Goal: Information Seeking & Learning: Check status

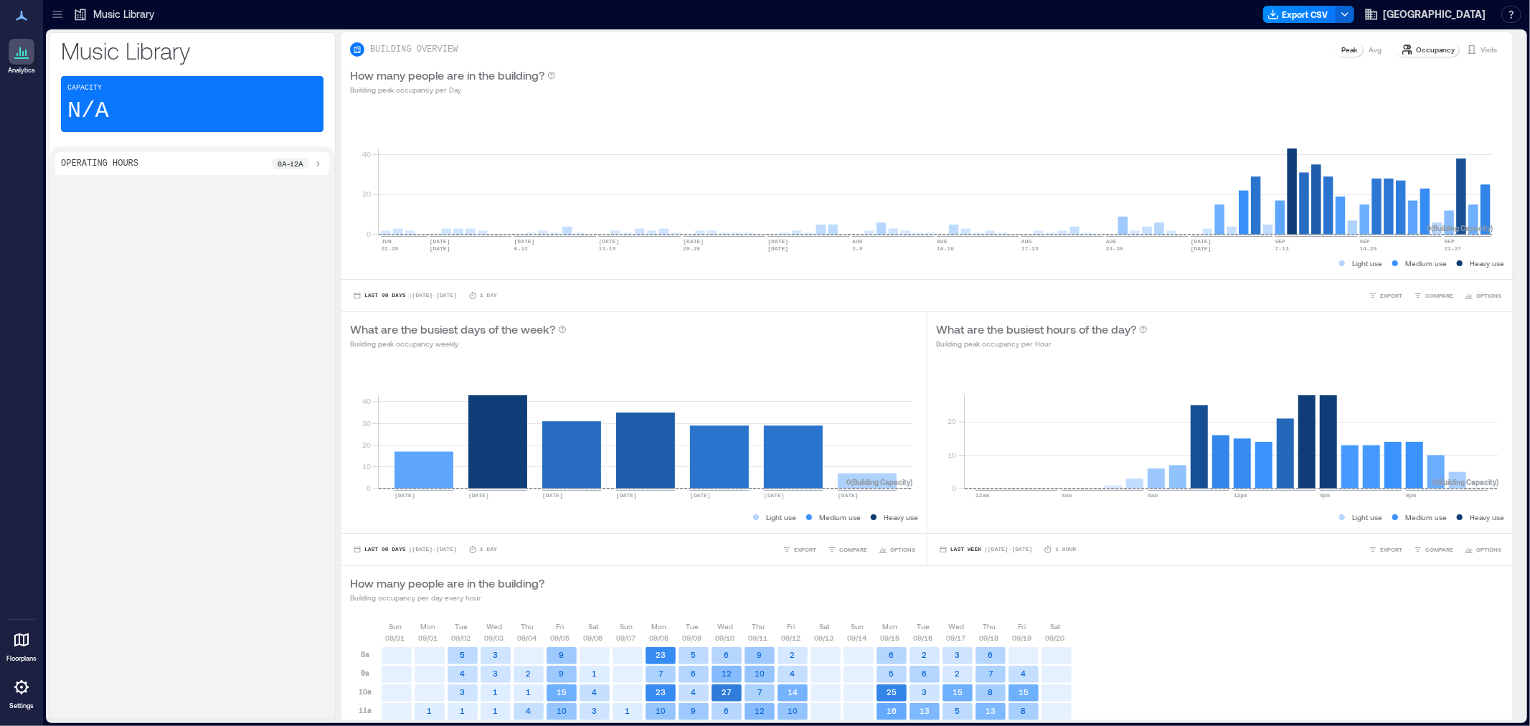
click at [57, 15] on icon at bounding box center [57, 14] width 14 height 14
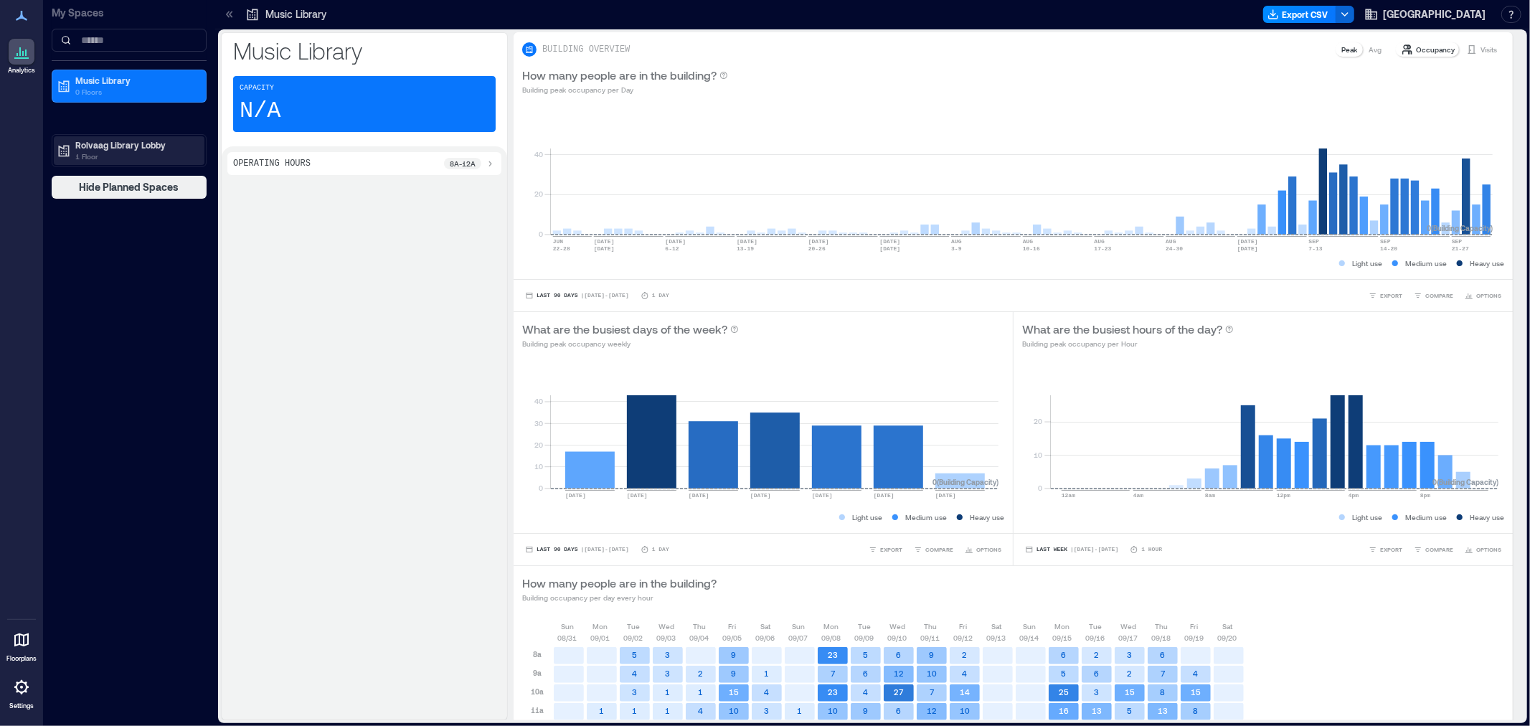
click at [108, 142] on p "Rolvaag Library Lobby" at bounding box center [135, 144] width 121 height 11
click at [111, 176] on p "Building Analytics" at bounding box center [109, 174] width 71 height 11
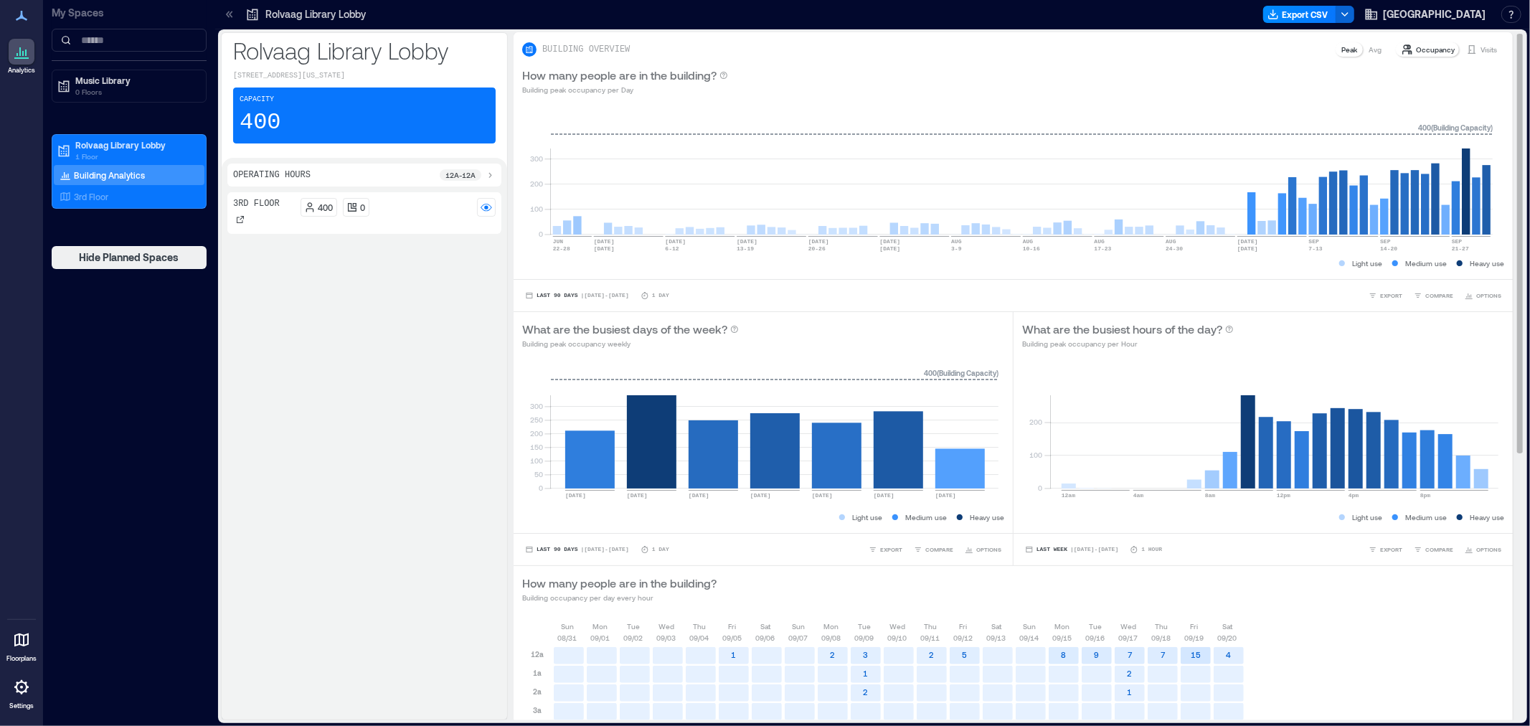
click at [1468, 45] on icon at bounding box center [1472, 49] width 8 height 9
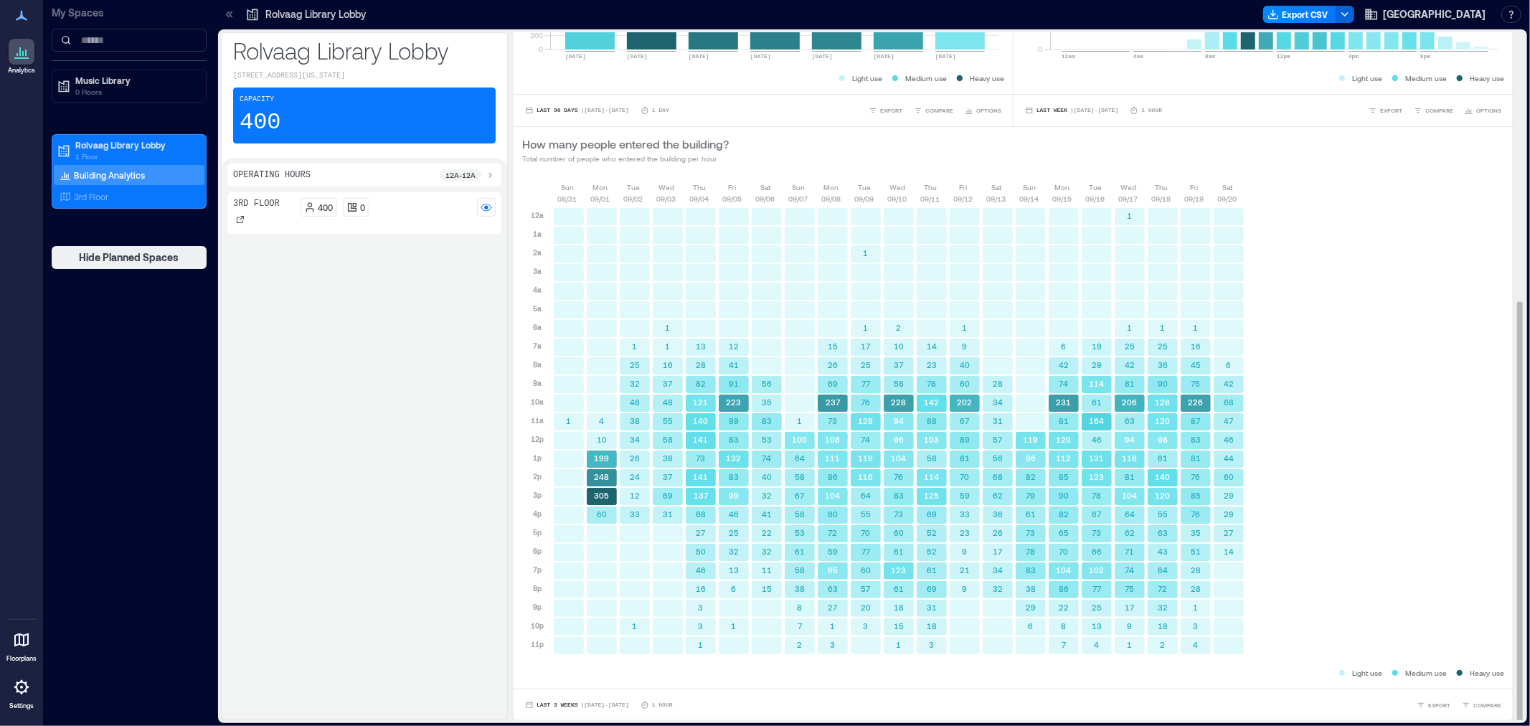
scroll to position [440, 0]
click at [539, 709] on button "Last 3 Weeks | [DATE] - [DATE]" at bounding box center [577, 704] width 110 height 14
click at [554, 675] on span "Custom" at bounding box center [551, 678] width 31 height 10
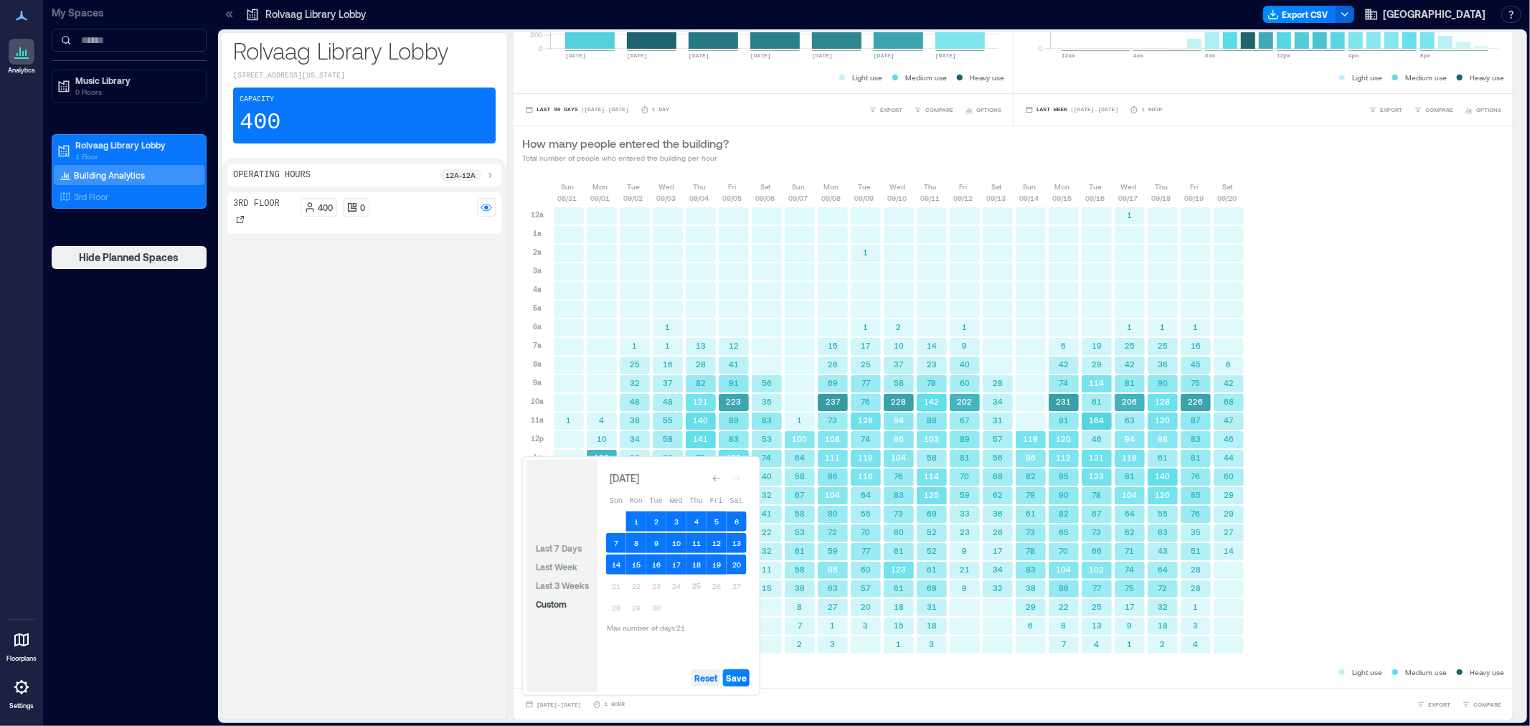
click at [705, 674] on span "Reset" at bounding box center [705, 677] width 23 height 11
click at [641, 514] on button "1" at bounding box center [636, 521] width 20 height 20
click at [620, 585] on button "21" at bounding box center [616, 586] width 20 height 20
click at [739, 676] on span "Save" at bounding box center [736, 677] width 21 height 11
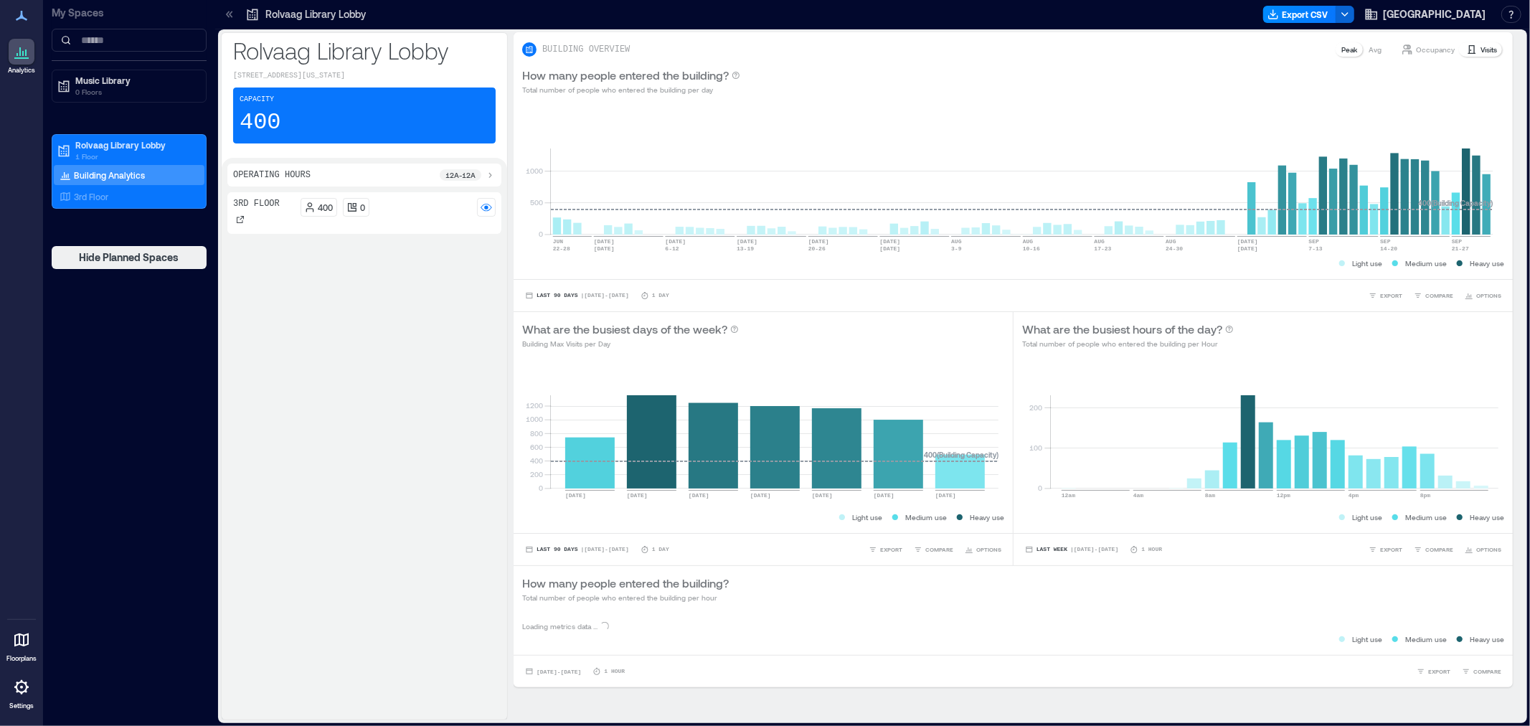
scroll to position [0, 0]
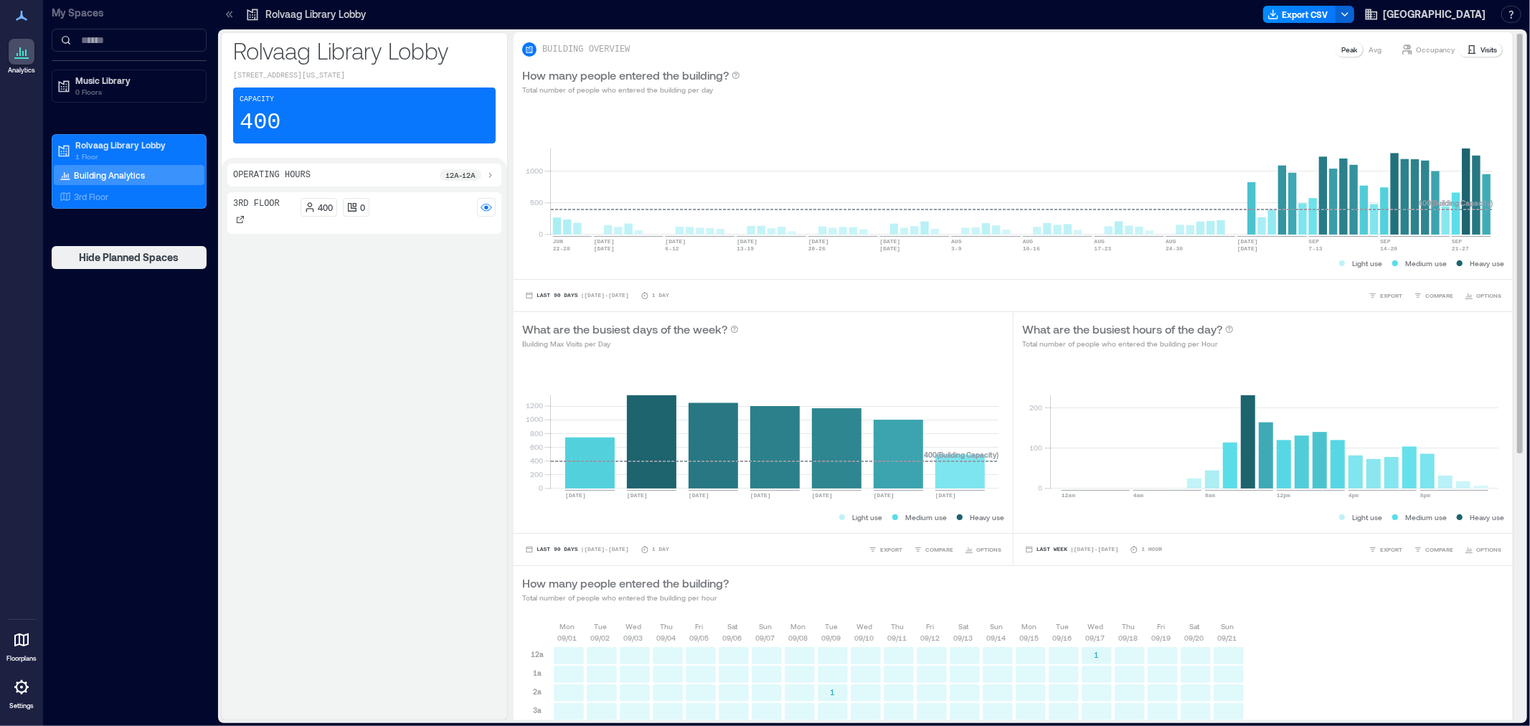
click at [1481, 47] on p "Visits" at bounding box center [1489, 49] width 16 height 11
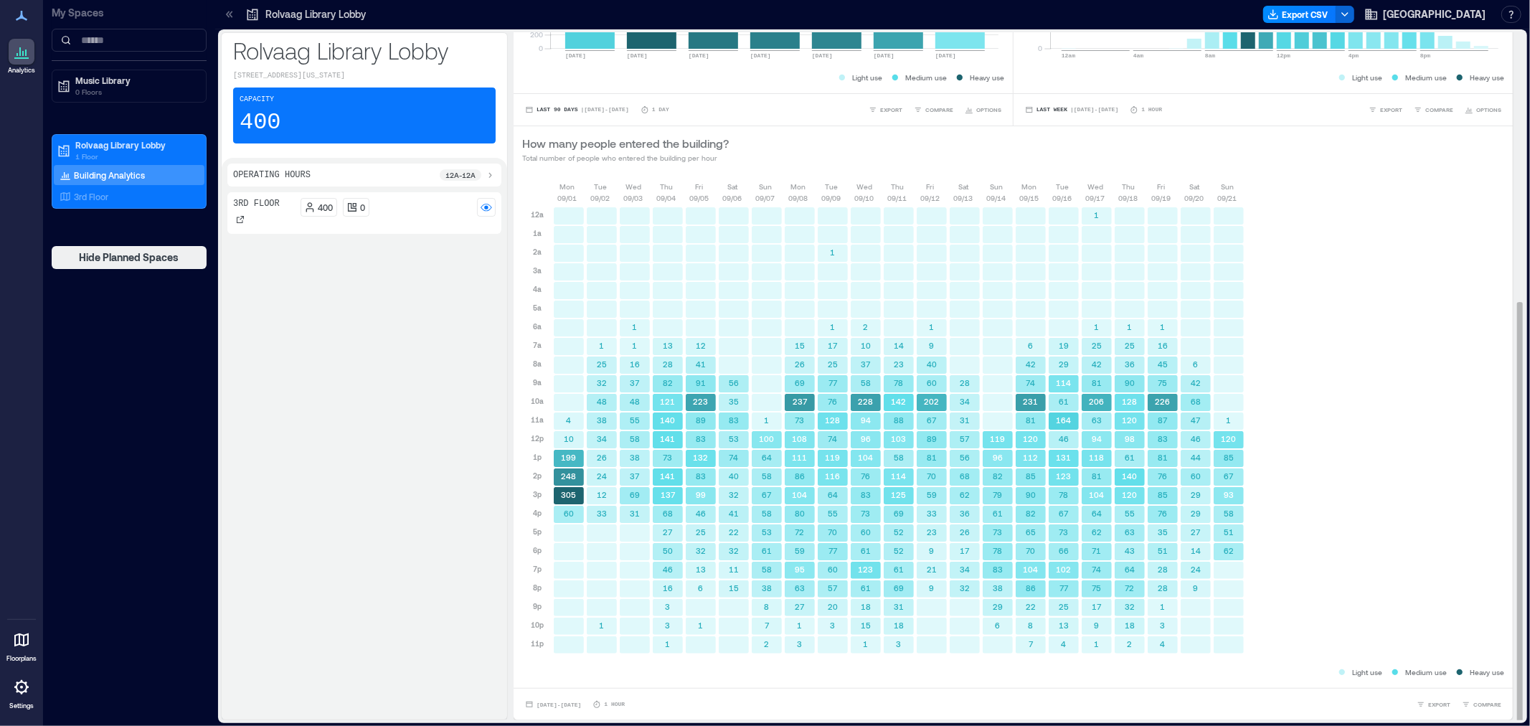
scroll to position [1, 0]
click at [577, 708] on button "[DATE] - [DATE]" at bounding box center [553, 703] width 62 height 14
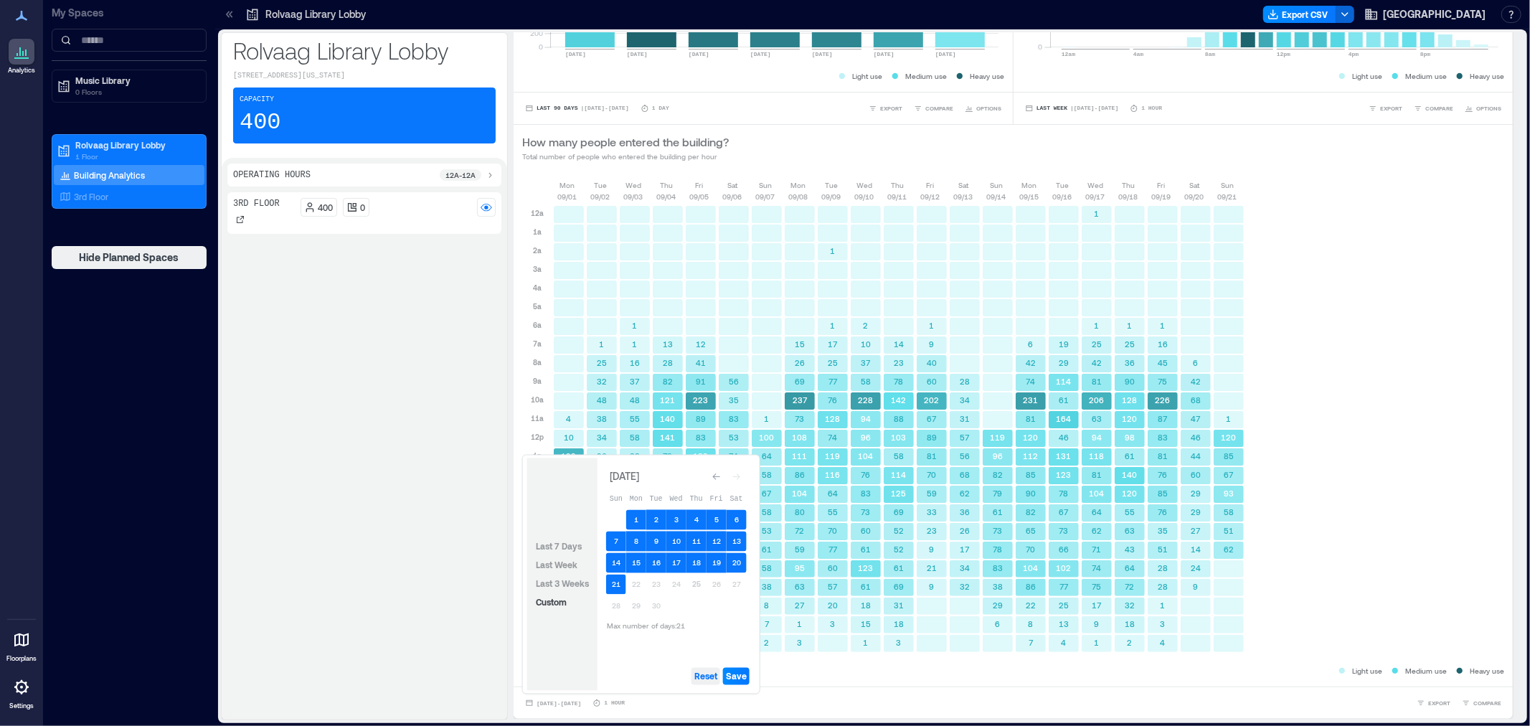
click at [704, 676] on span "Reset" at bounding box center [705, 676] width 23 height 11
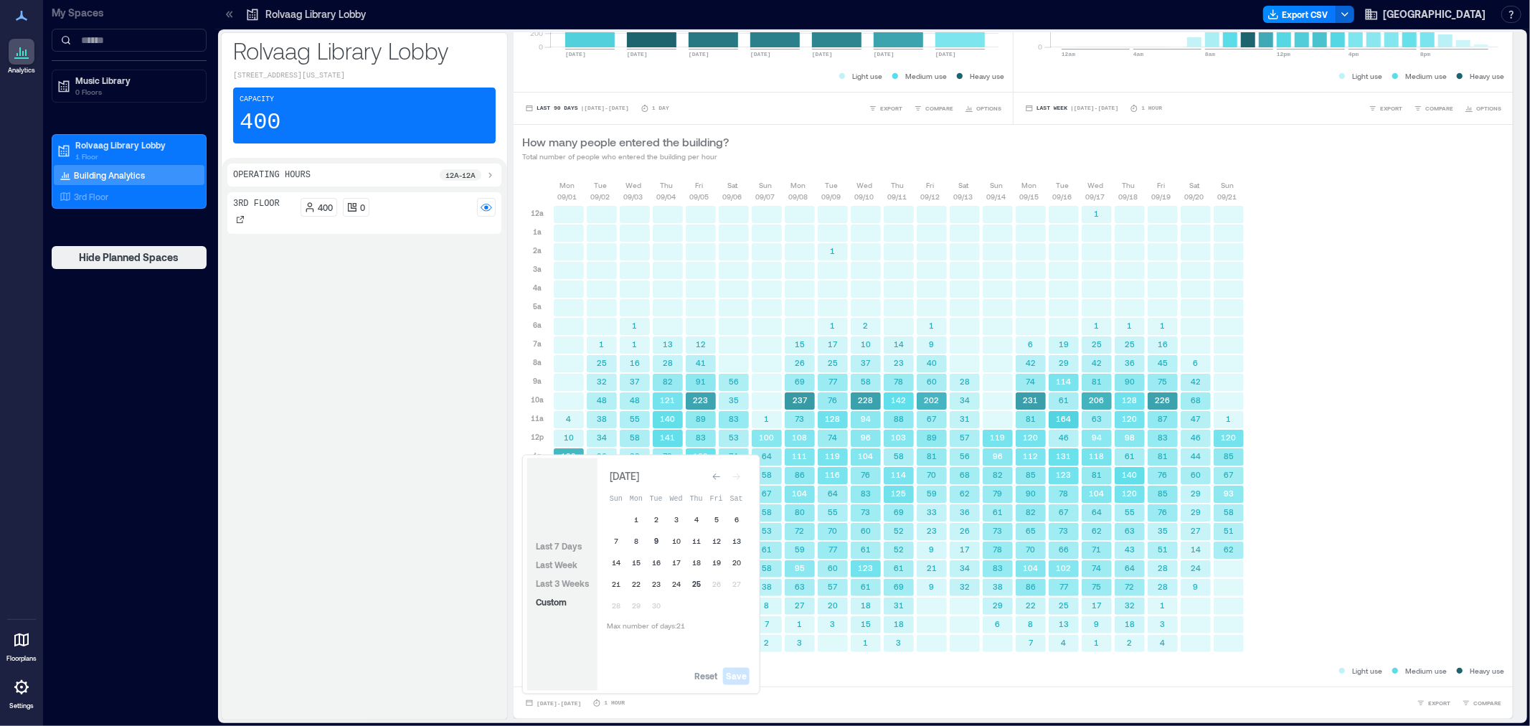
click at [658, 543] on button "9" at bounding box center [656, 542] width 20 height 20
click at [693, 580] on button "25" at bounding box center [696, 585] width 20 height 20
click at [735, 680] on span "Save" at bounding box center [736, 676] width 21 height 11
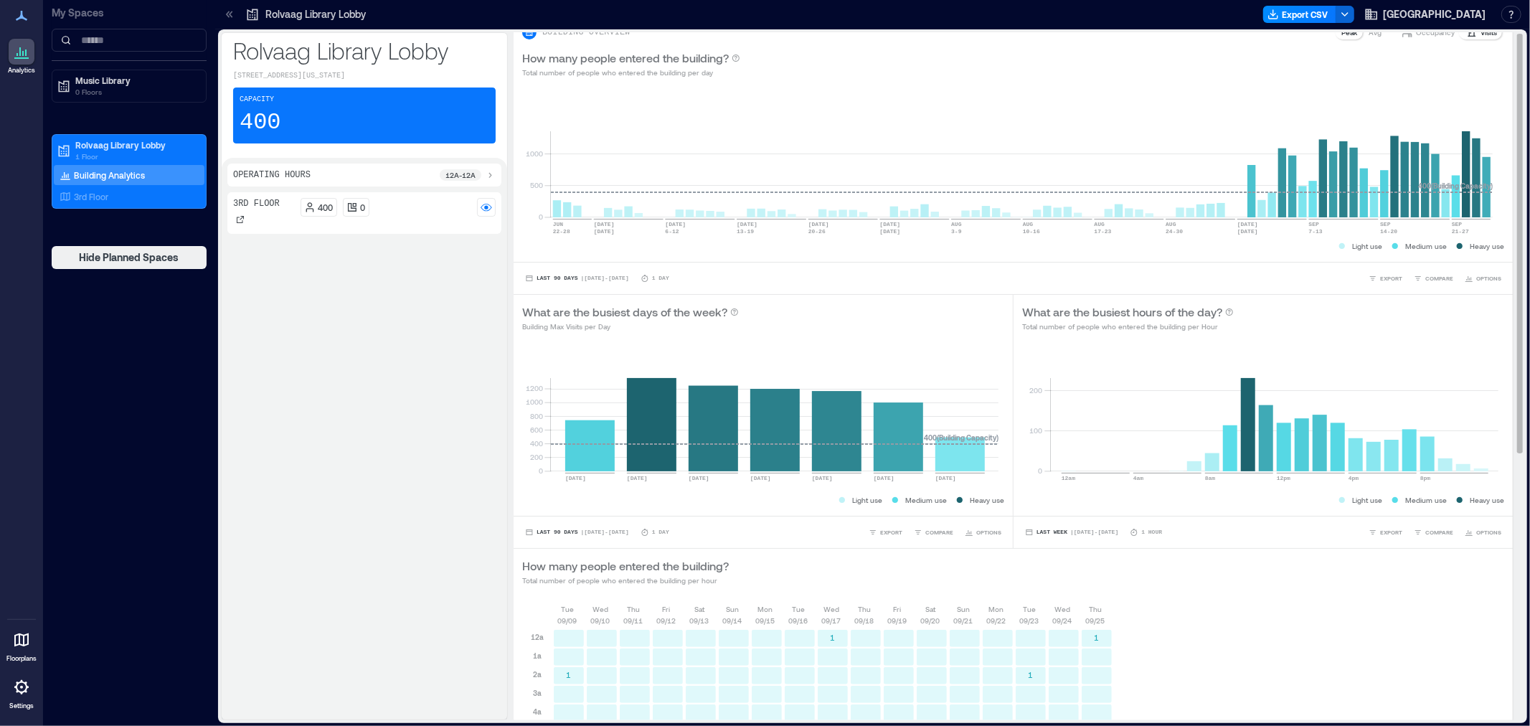
scroll to position [0, 0]
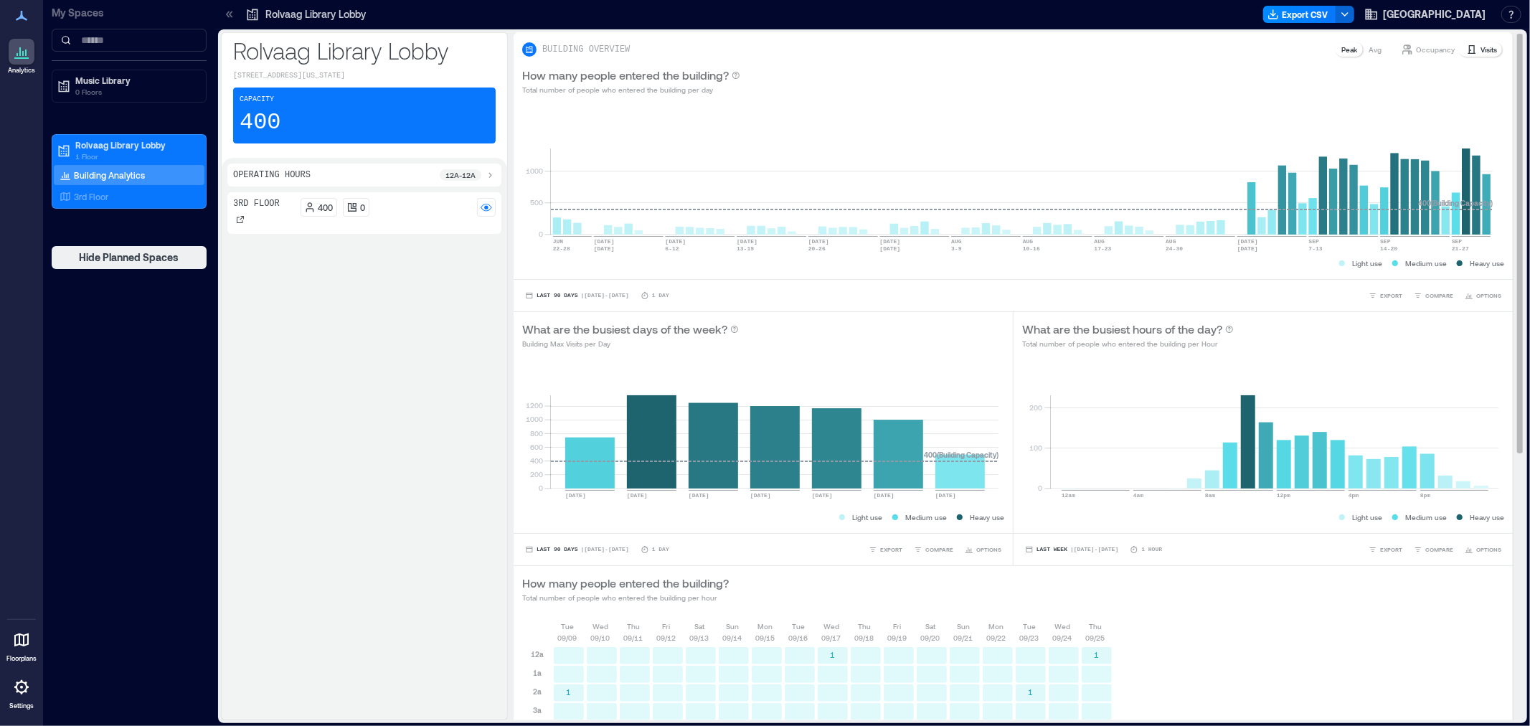
click at [1402, 48] on div "Occupancy" at bounding box center [1428, 49] width 65 height 14
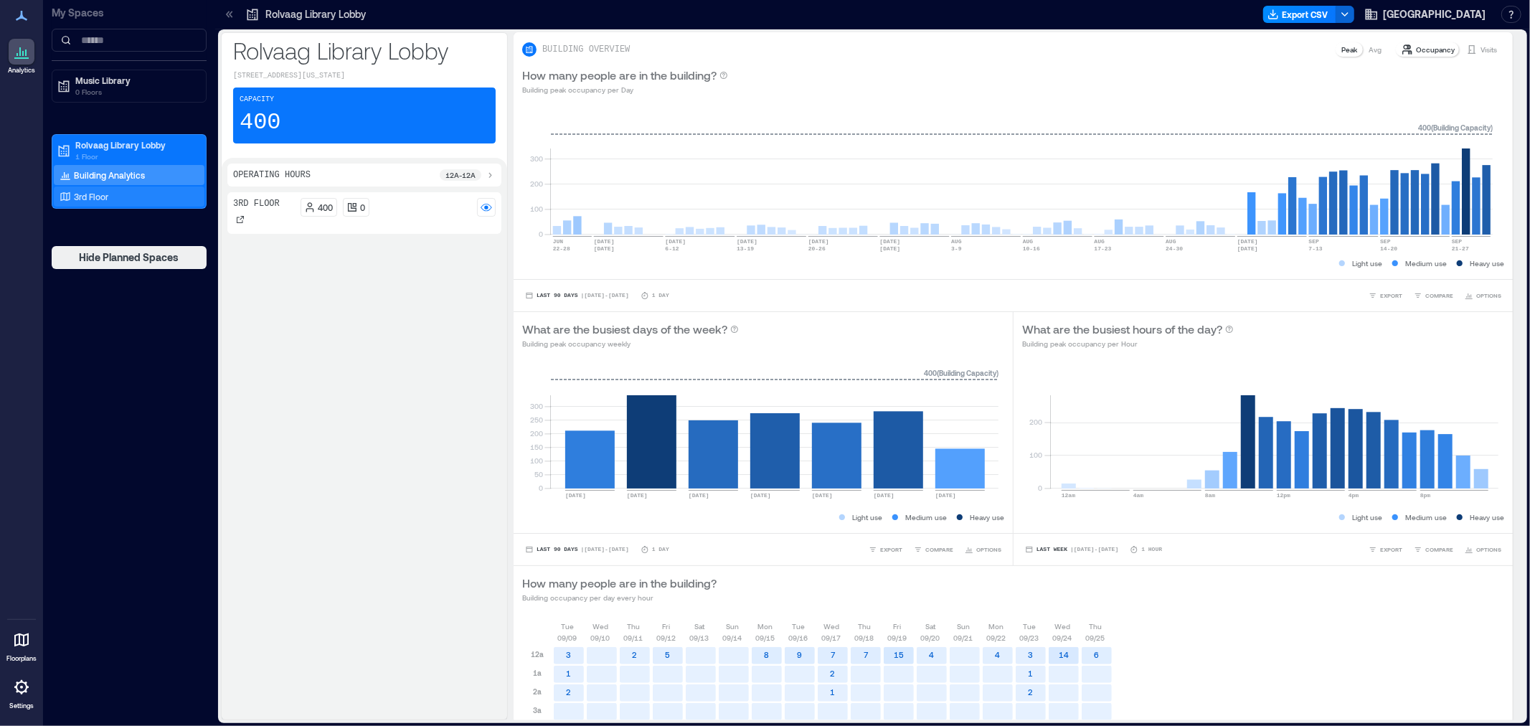
click at [70, 196] on icon at bounding box center [65, 196] width 11 height 11
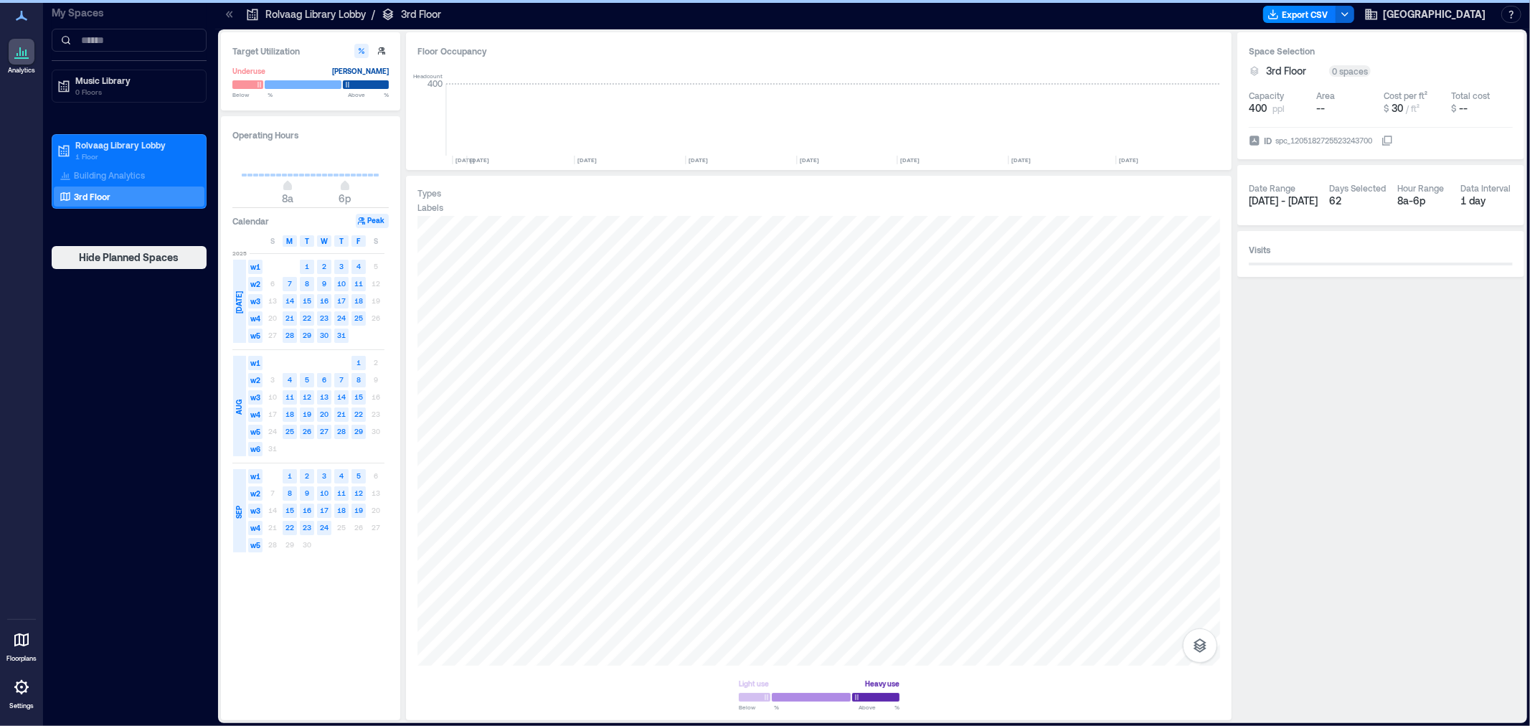
scroll to position [0, 5665]
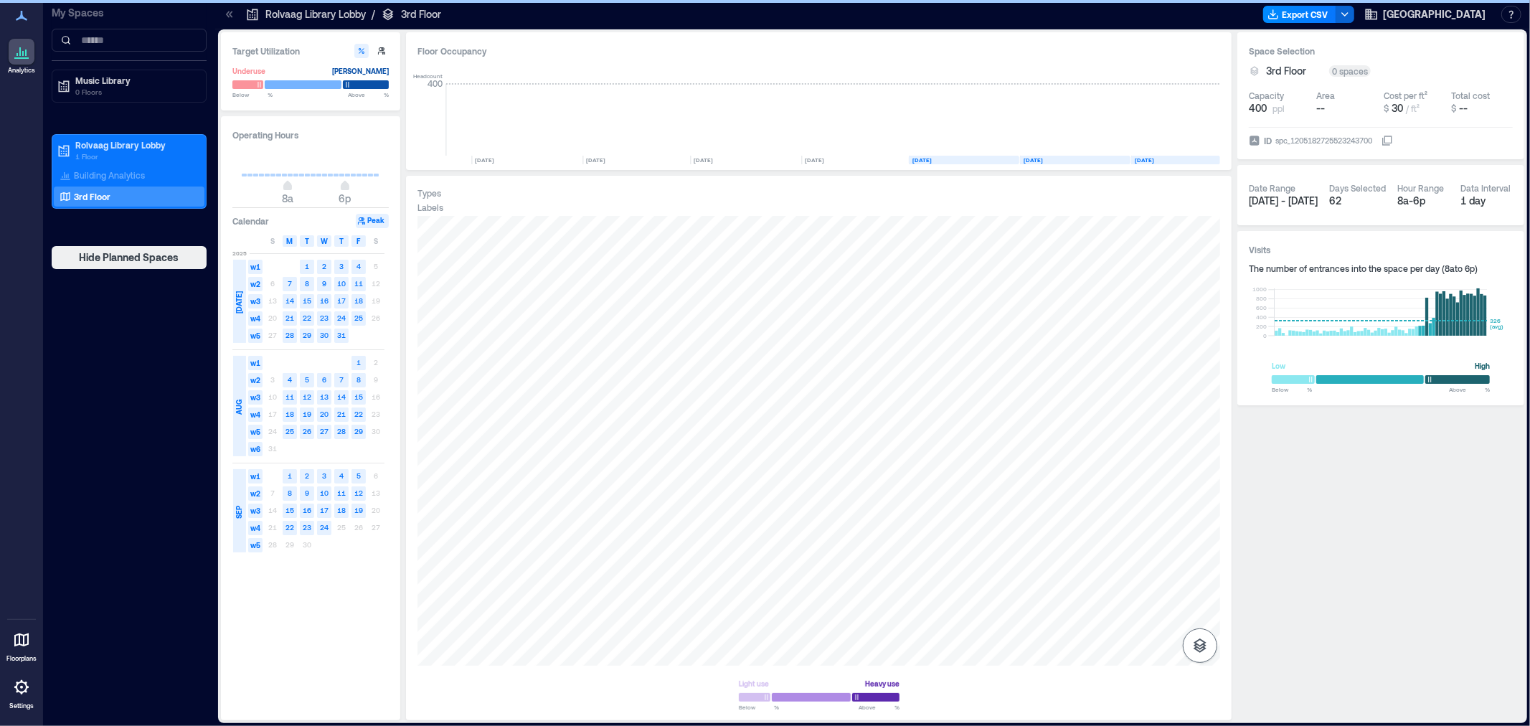
click at [1209, 642] on button "button" at bounding box center [1200, 645] width 34 height 34
click at [1196, 643] on icon "button" at bounding box center [1200, 645] width 13 height 14
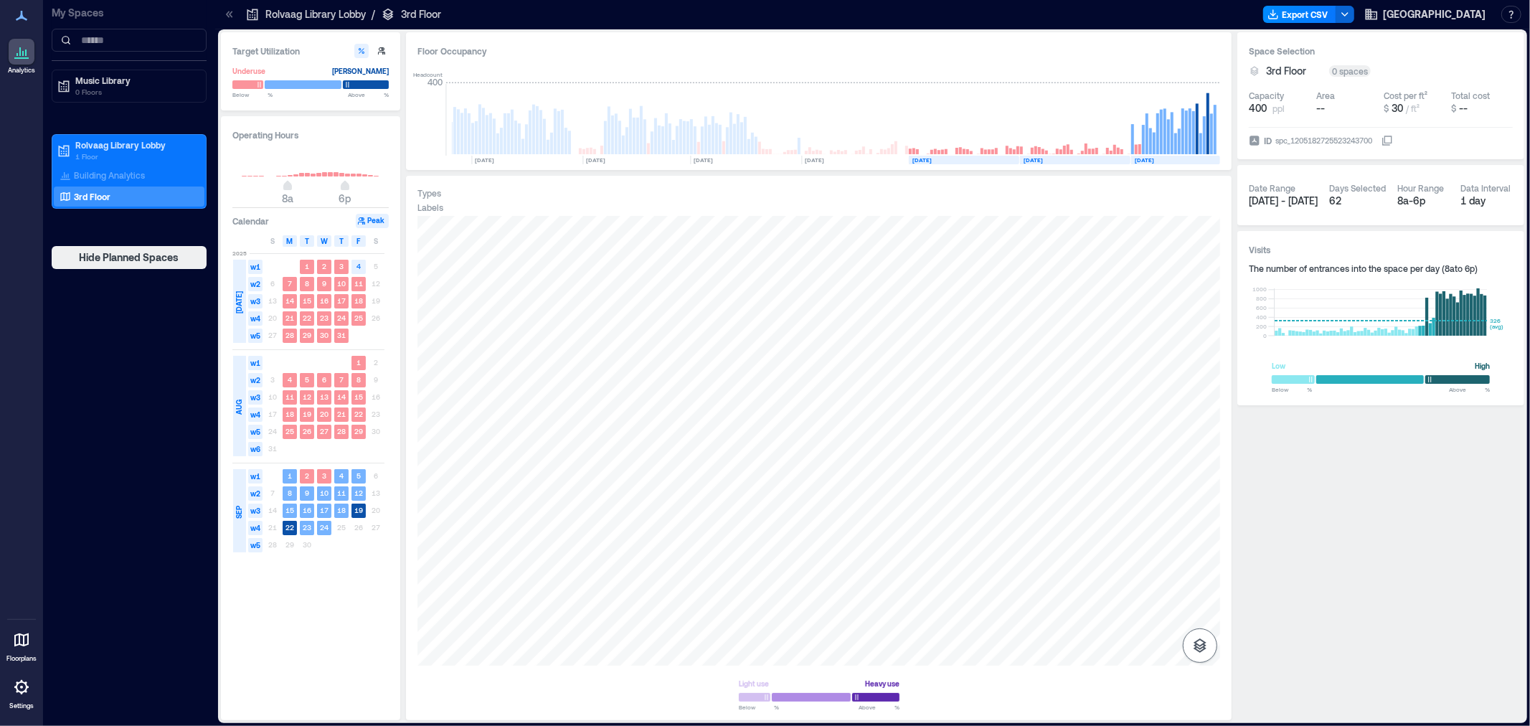
click at [1189, 658] on button "button" at bounding box center [1200, 645] width 34 height 34
click at [1203, 574] on icon "button" at bounding box center [1200, 569] width 14 height 13
click at [867, 362] on div "K1FPP002" at bounding box center [818, 441] width 803 height 450
click at [869, 364] on div "K1FPP002" at bounding box center [818, 441] width 803 height 450
click at [818, 547] on div "A1EEV018" at bounding box center [818, 441] width 803 height 450
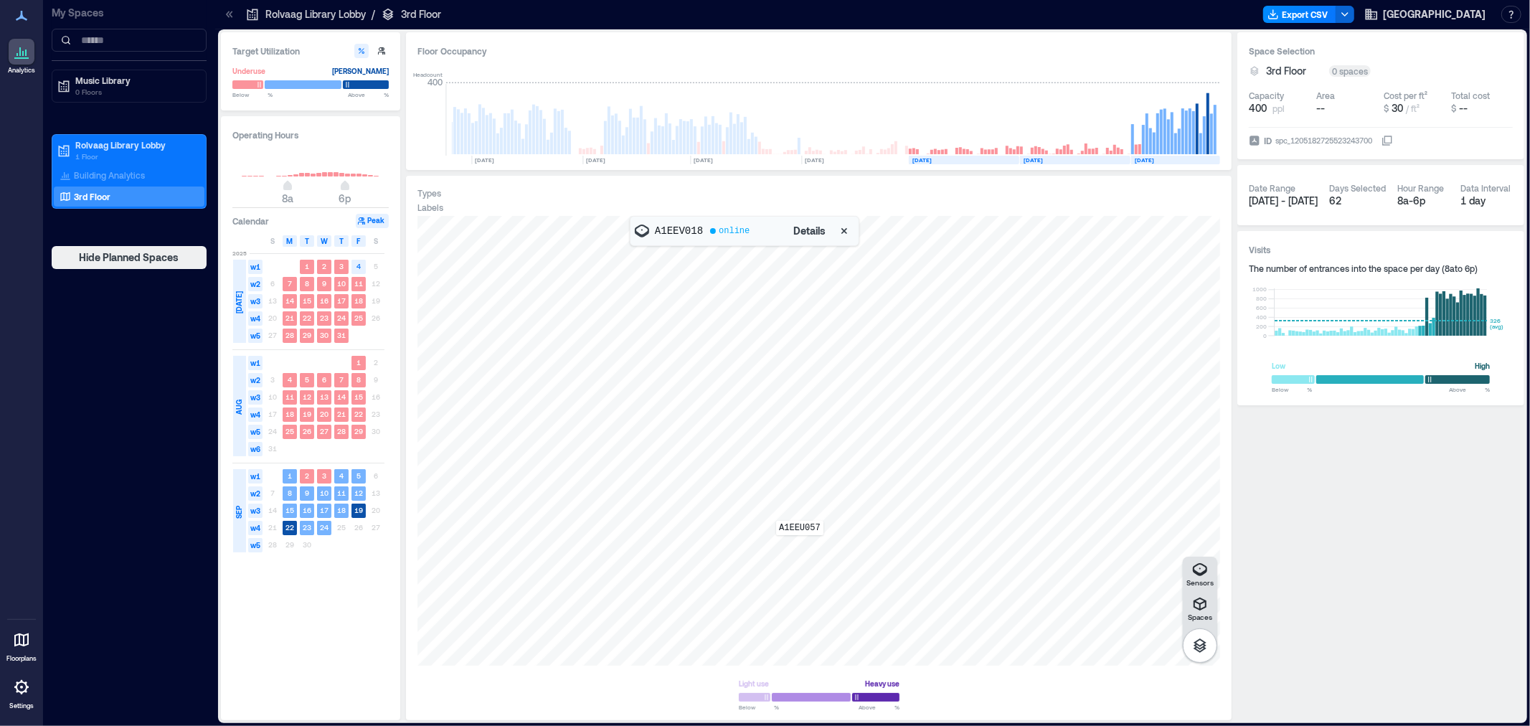
click at [800, 545] on div "A1EEU057" at bounding box center [818, 441] width 803 height 450
